Goal: Task Accomplishment & Management: Complete application form

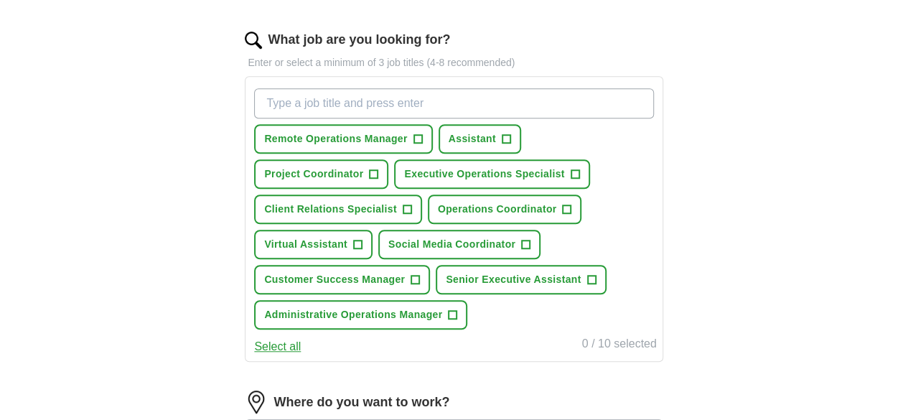
scroll to position [453, 0]
click at [362, 250] on span "+" at bounding box center [357, 243] width 9 height 11
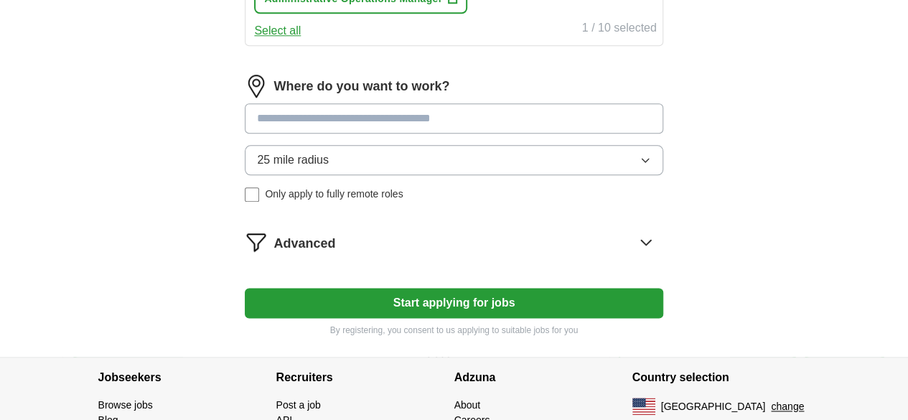
scroll to position [770, 0]
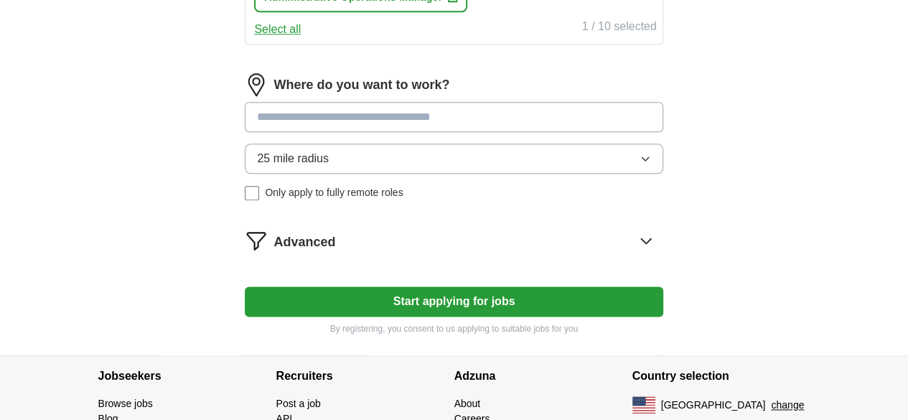
click at [370, 132] on input at bounding box center [454, 117] width 418 height 30
type input "*"
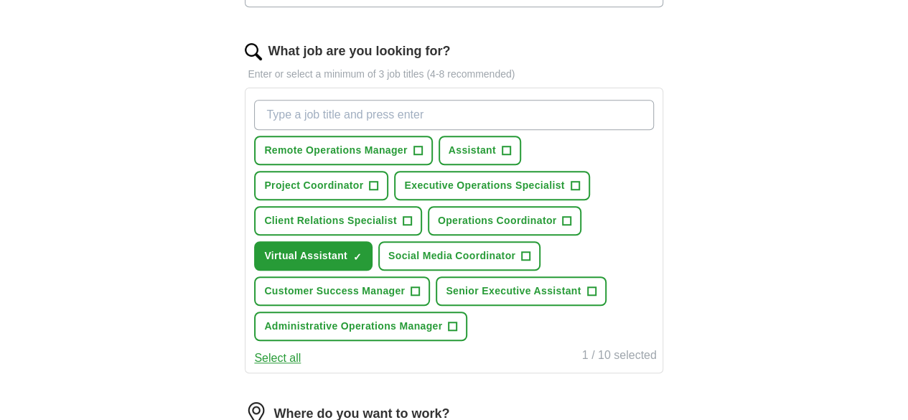
scroll to position [440, 0]
click at [339, 115] on input "What job are you looking for?" at bounding box center [453, 115] width 399 height 30
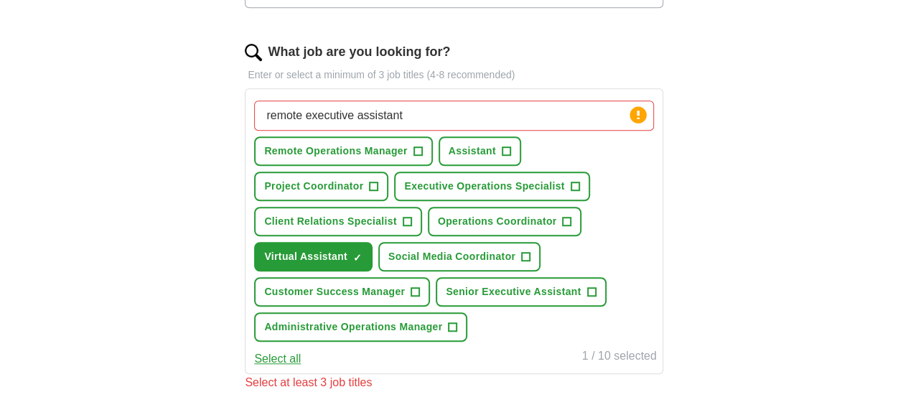
click at [600, 232] on div "remote executive assistant Press return to add title Remote Operations Manager …" at bounding box center [453, 221] width 405 height 253
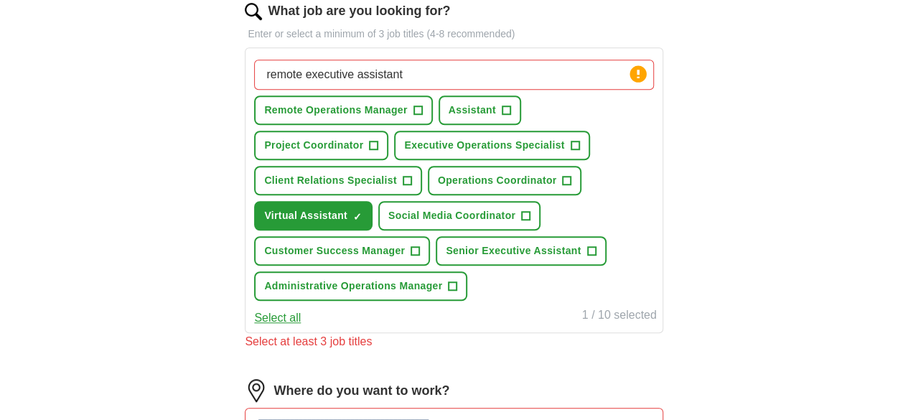
scroll to position [472, 0]
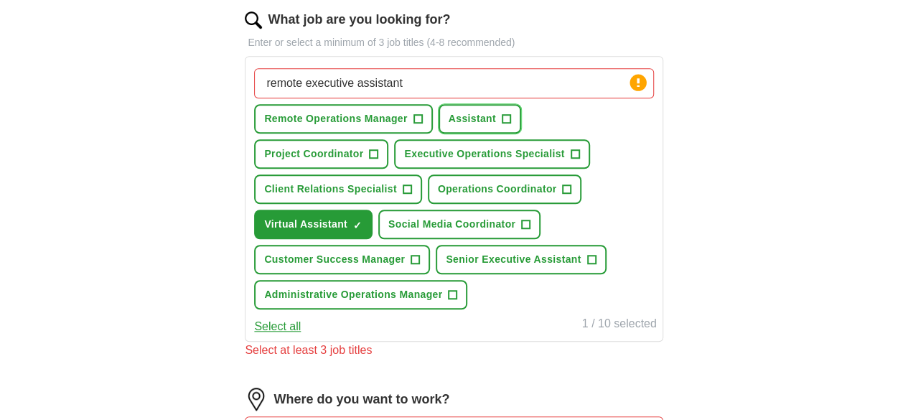
click at [510, 116] on span "+" at bounding box center [506, 118] width 9 height 11
click at [474, 80] on input "remote executive assistant" at bounding box center [453, 83] width 399 height 30
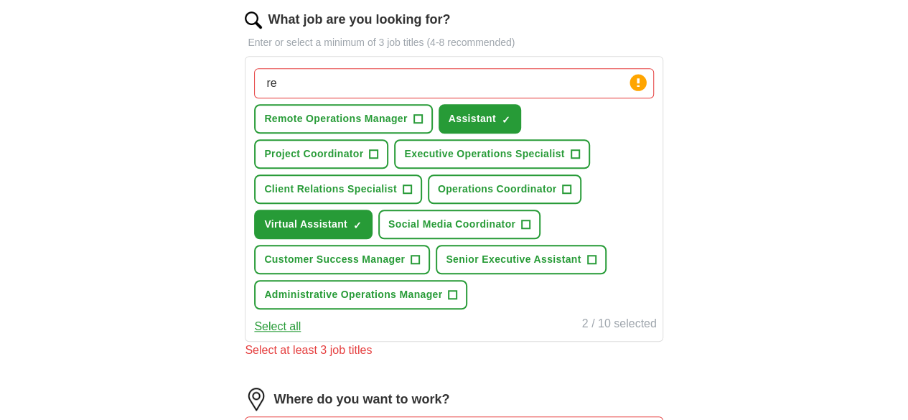
type input "r"
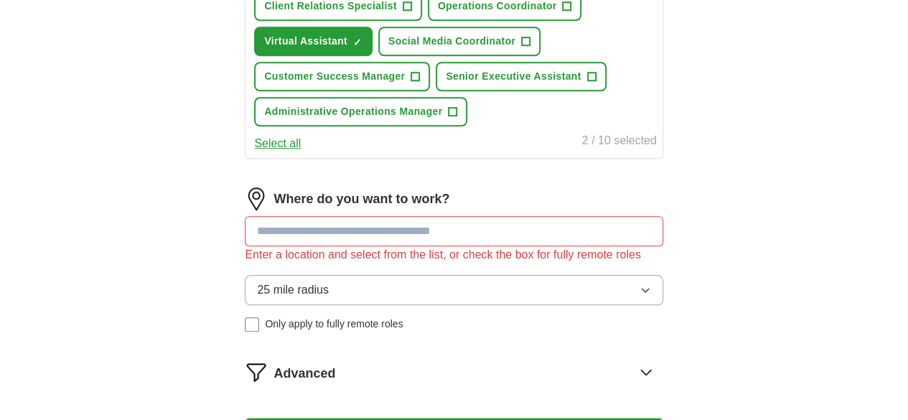
scroll to position [657, 0]
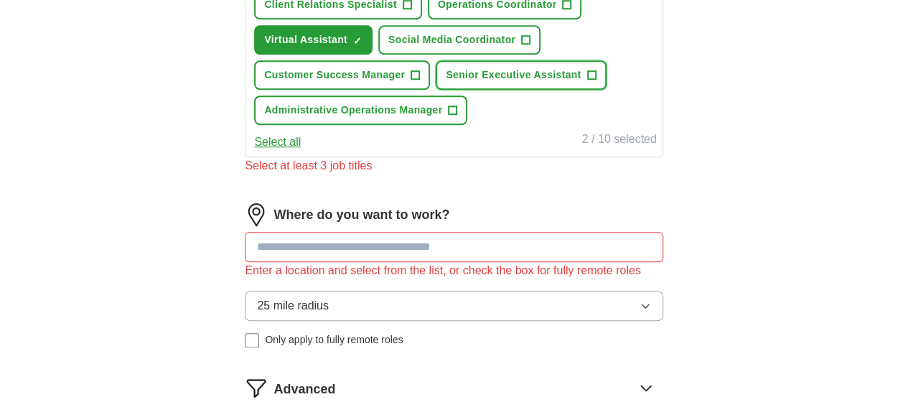
click at [587, 81] on span "+" at bounding box center [591, 75] width 9 height 11
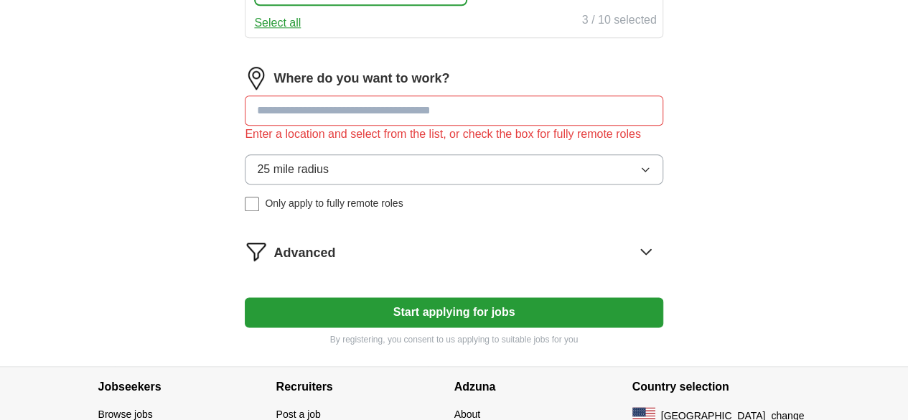
scroll to position [777, 0]
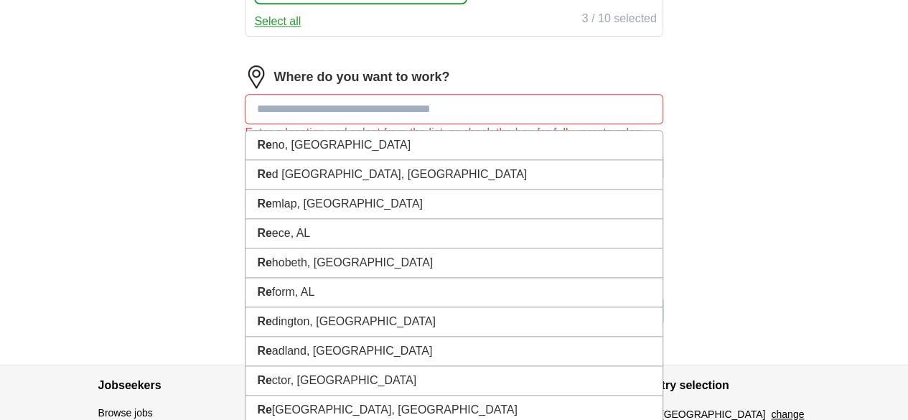
click at [368, 124] on input at bounding box center [454, 109] width 418 height 30
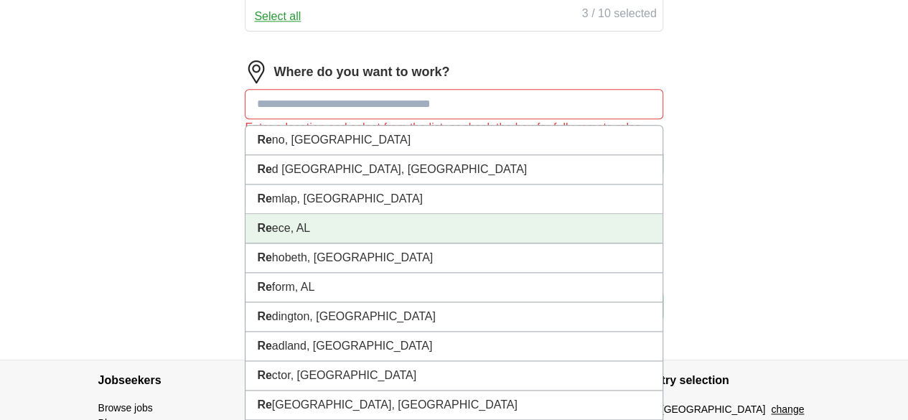
scroll to position [782, 0]
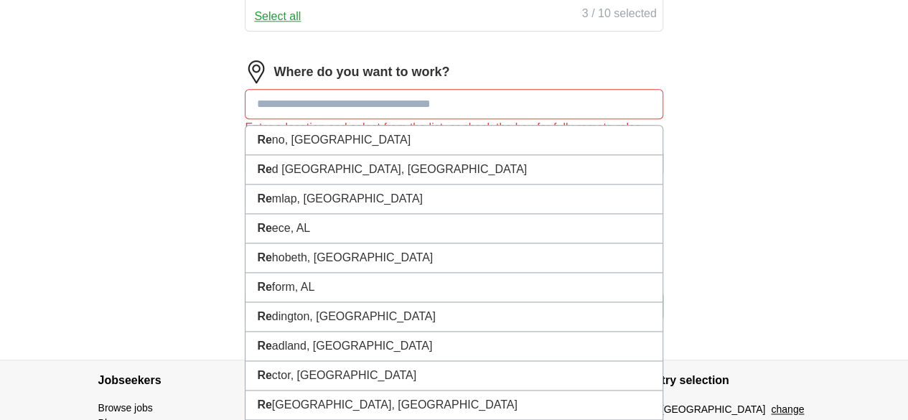
click at [416, 119] on input at bounding box center [454, 104] width 418 height 30
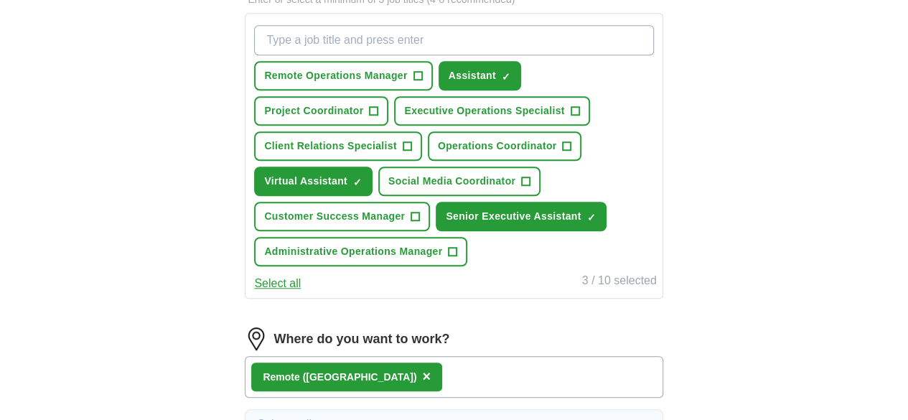
scroll to position [514, 0]
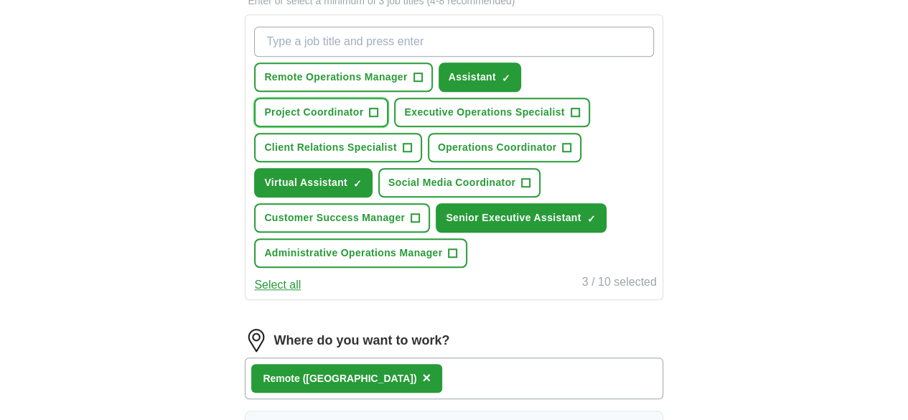
click at [378, 113] on span "+" at bounding box center [374, 112] width 9 height 11
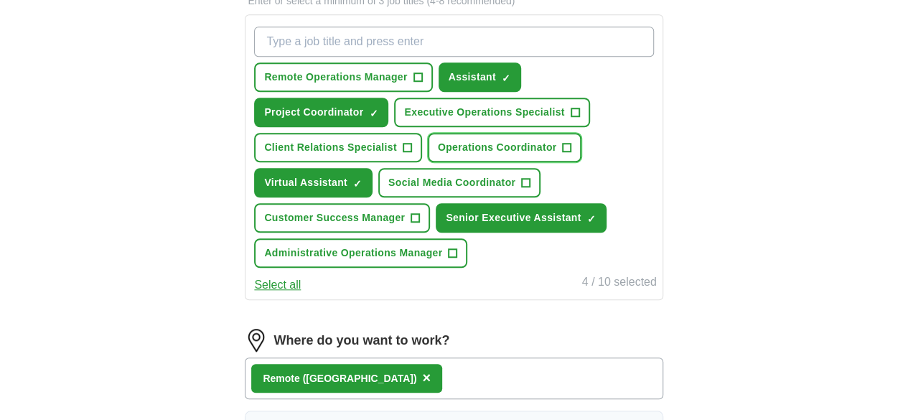
click at [563, 154] on span "+" at bounding box center [567, 147] width 9 height 11
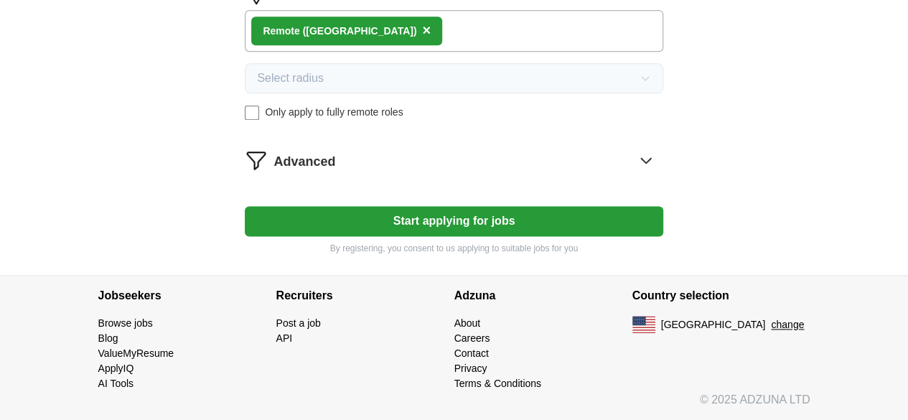
scroll to position [919, 0]
click at [436, 236] on button "Start applying for jobs" at bounding box center [454, 221] width 418 height 30
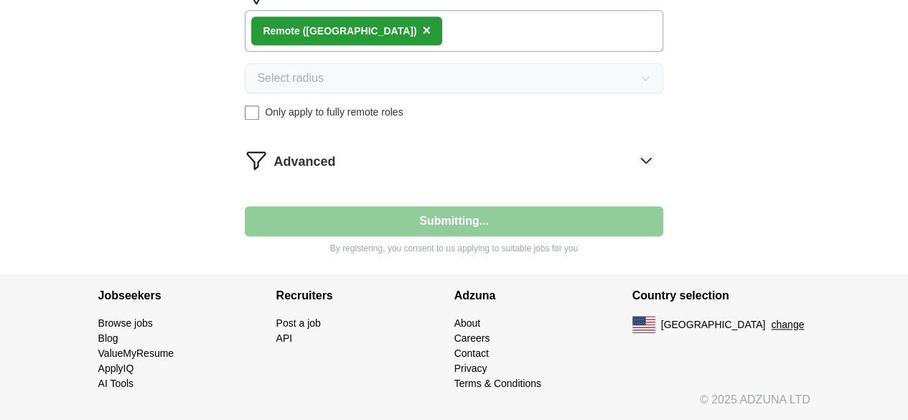
select select "**"
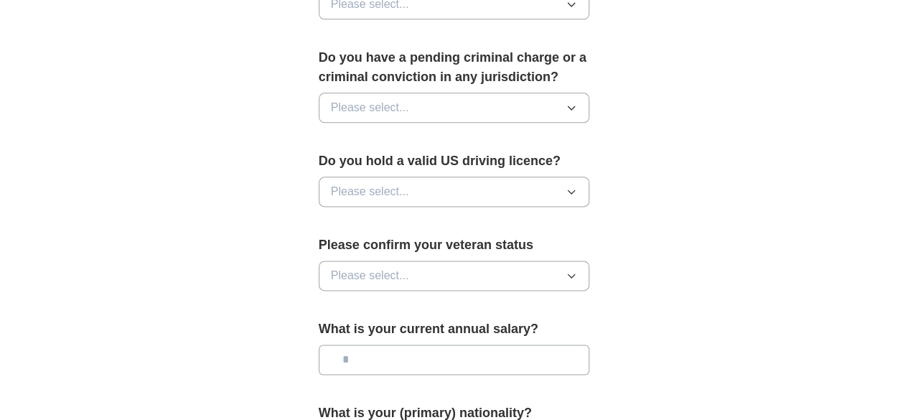
scroll to position [822, 0]
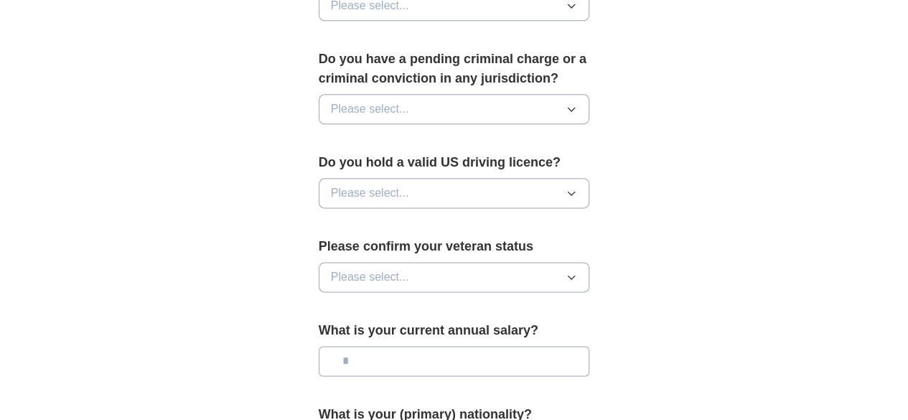
click at [388, 377] on form "**********" at bounding box center [454, 20] width 271 height 1024
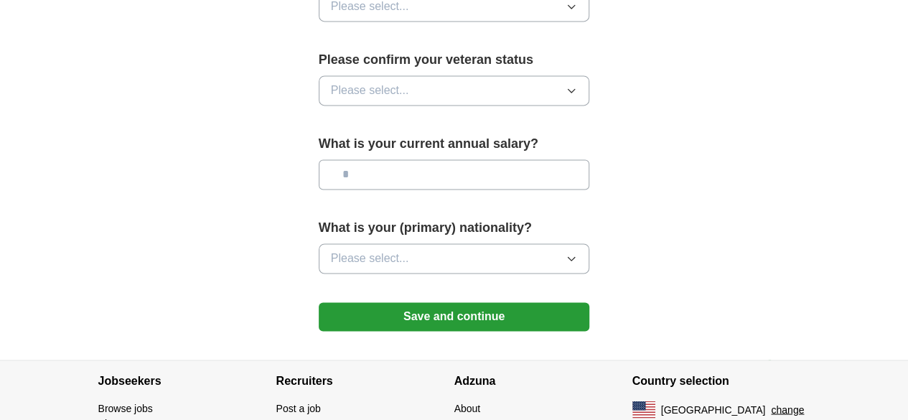
scroll to position [1067, 0]
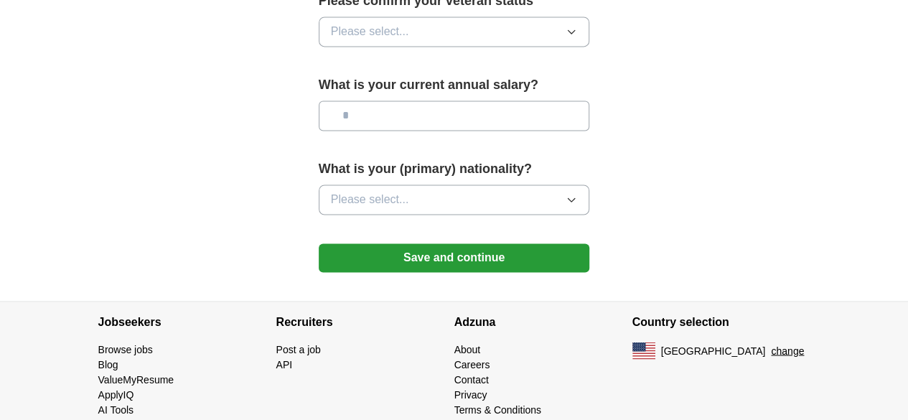
click at [408, 243] on button "Save and continue" at bounding box center [454, 257] width 271 height 29
